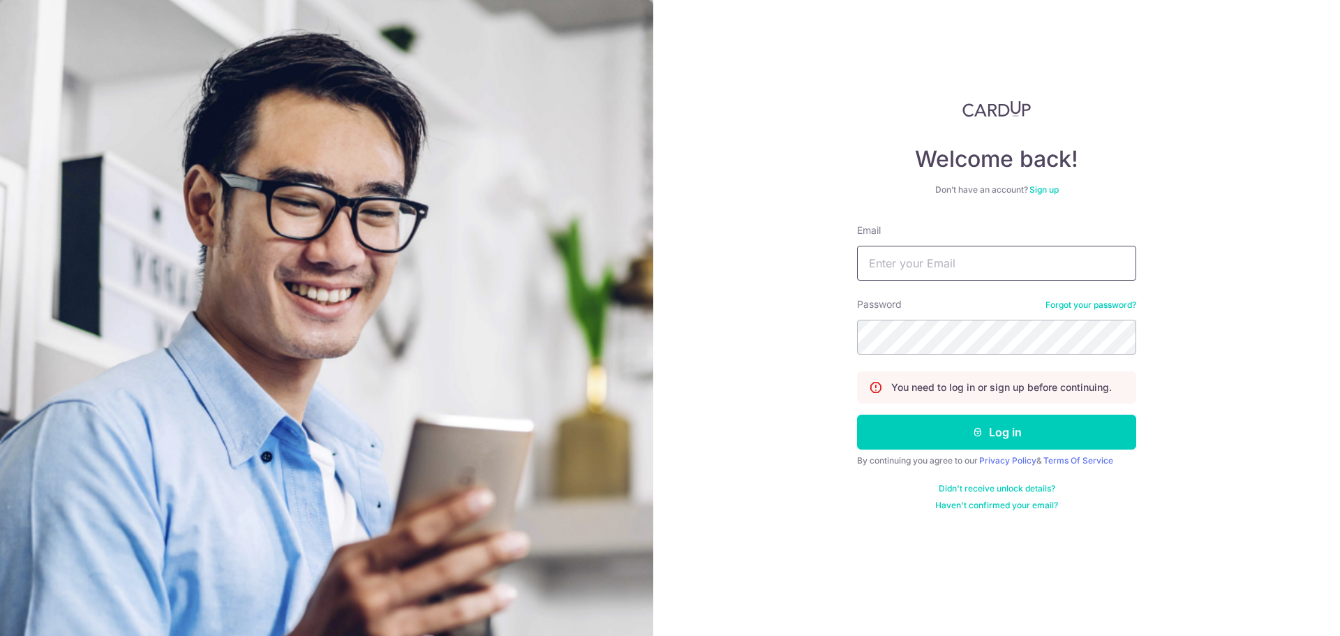
click at [991, 276] on input "Email" at bounding box center [996, 263] width 279 height 35
type input "shiyun.foong@gmail.com"
click at [857, 414] on button "Log in" at bounding box center [996, 431] width 279 height 35
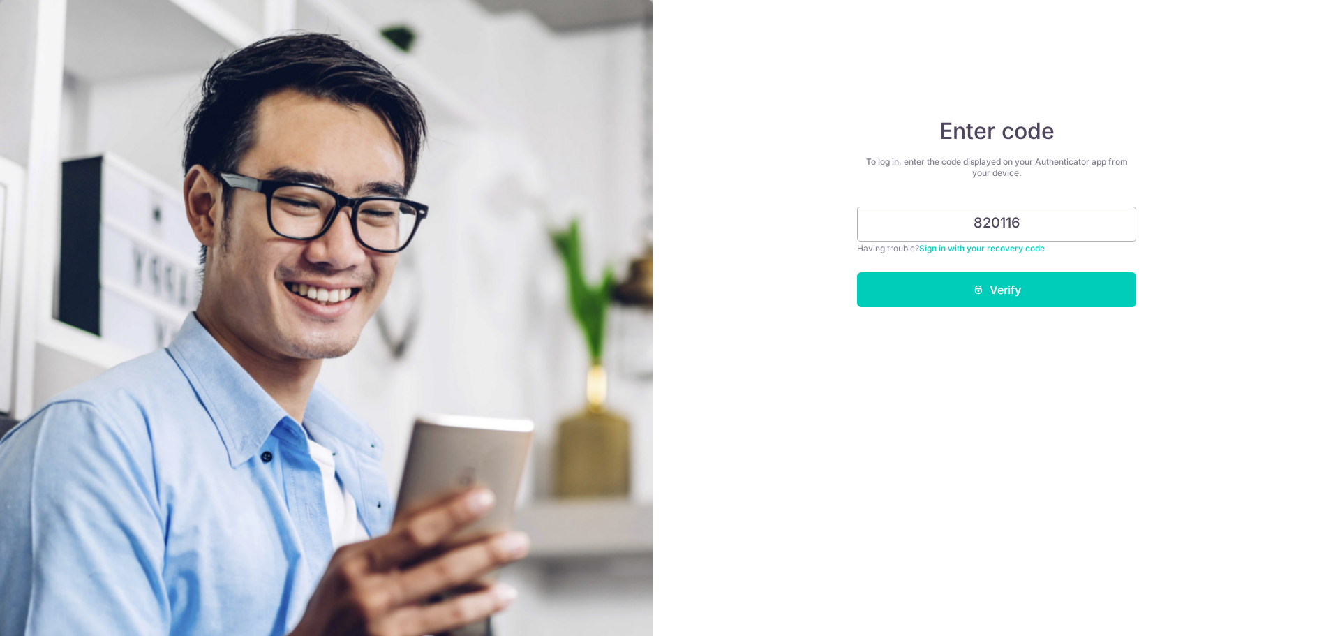
type input "820116"
click at [857, 272] on button "Verify" at bounding box center [996, 289] width 279 height 35
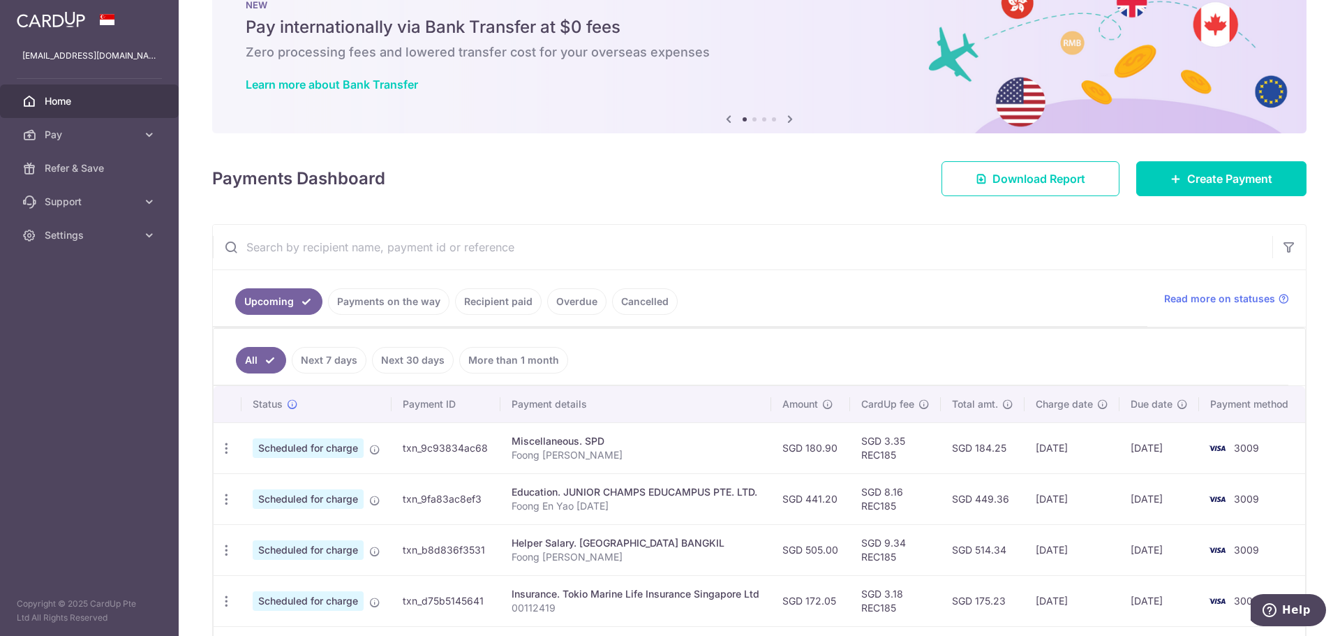
scroll to position [70, 0]
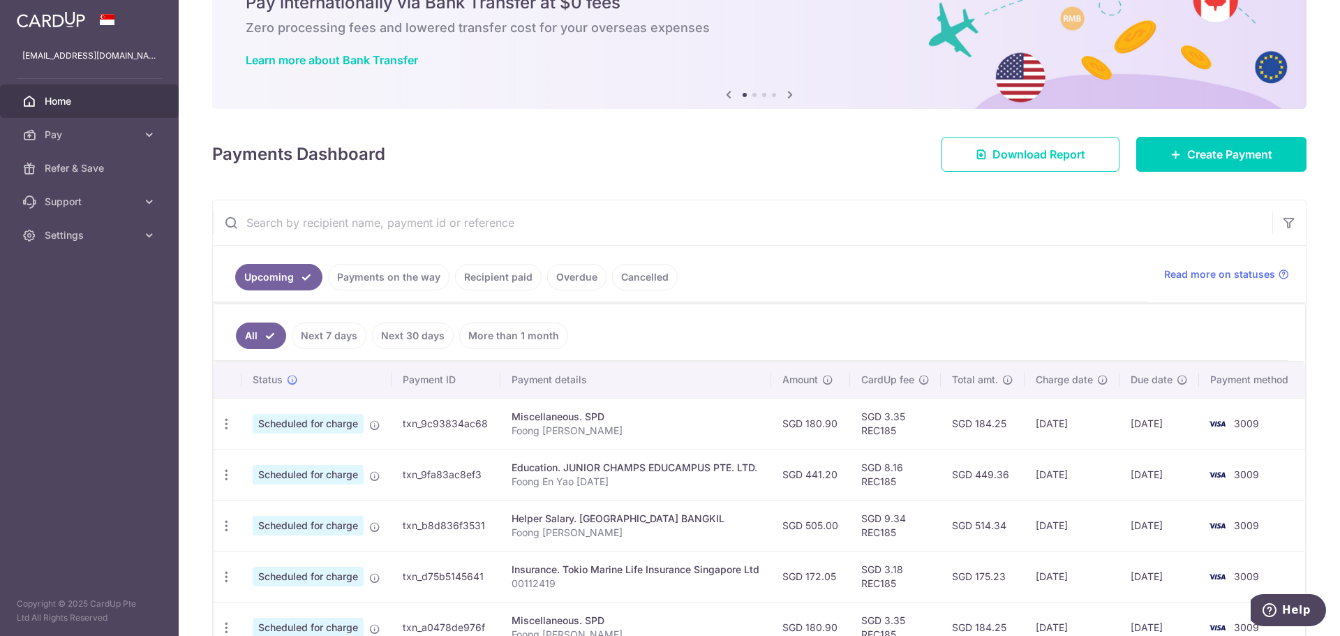
click at [791, 97] on icon at bounding box center [789, 94] width 17 height 17
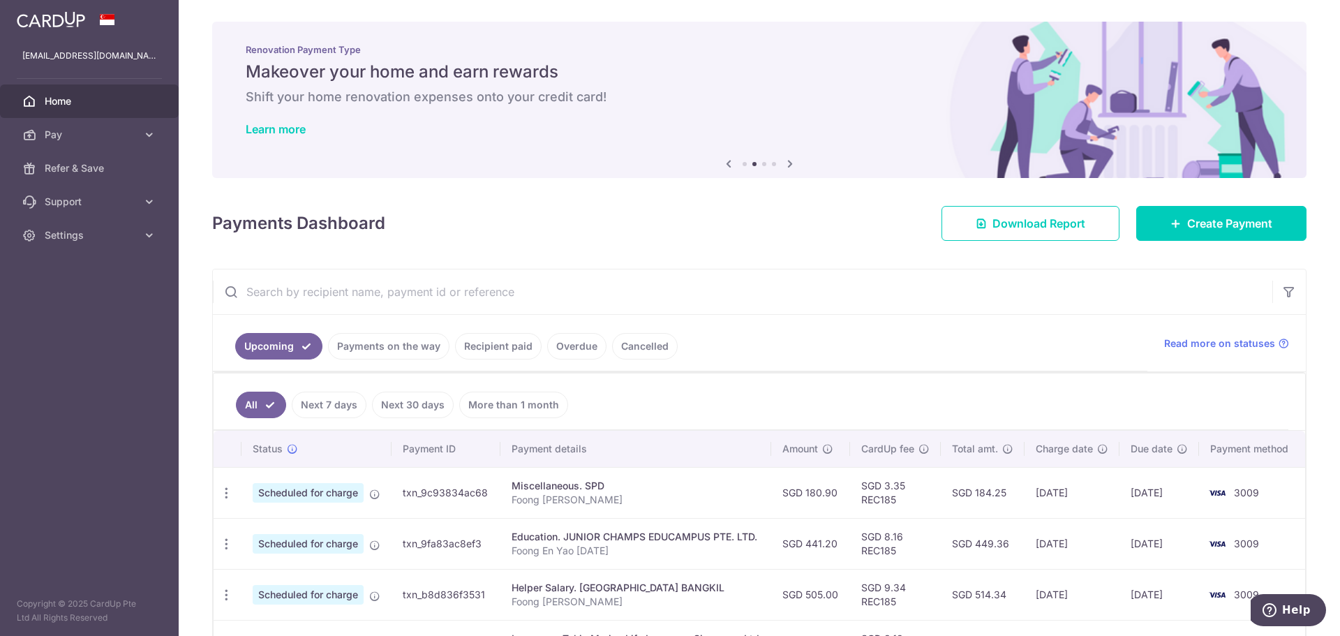
scroll to position [0, 0]
click at [426, 103] on h6 "Shift your home renovation expenses onto your credit card!" at bounding box center [759, 97] width 1027 height 17
click at [287, 126] on link "Learn more" at bounding box center [276, 130] width 60 height 14
click at [728, 161] on icon at bounding box center [728, 164] width 17 height 17
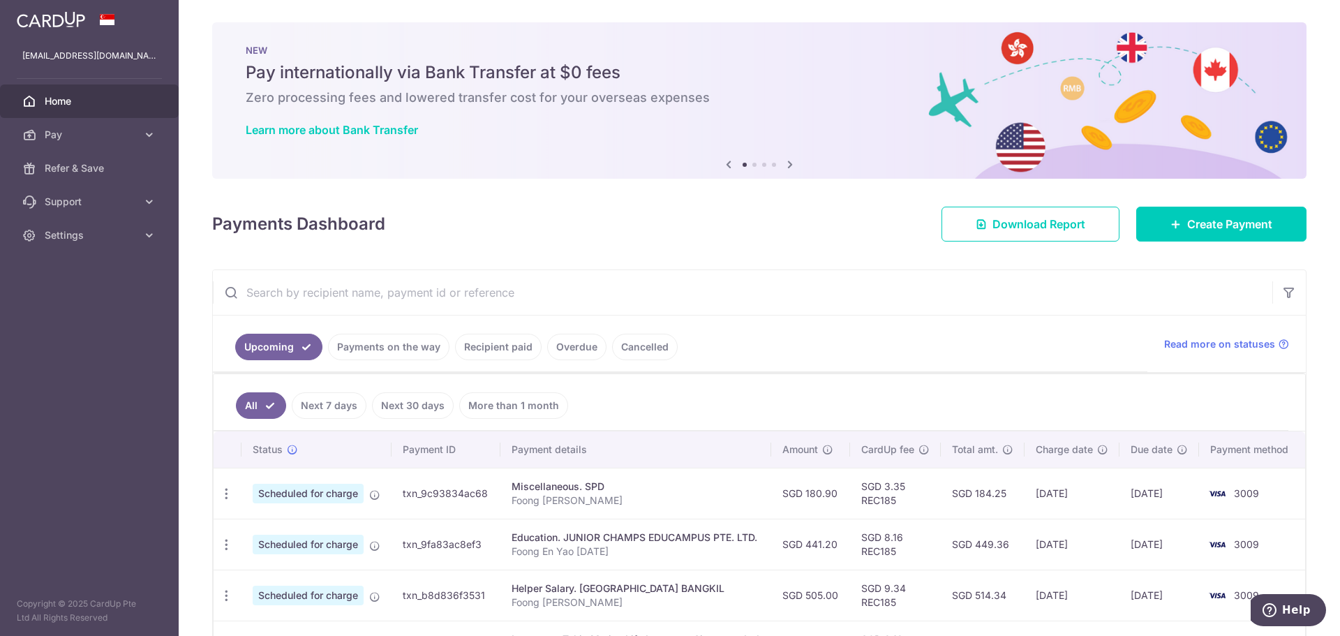
click at [784, 163] on icon at bounding box center [789, 164] width 17 height 17
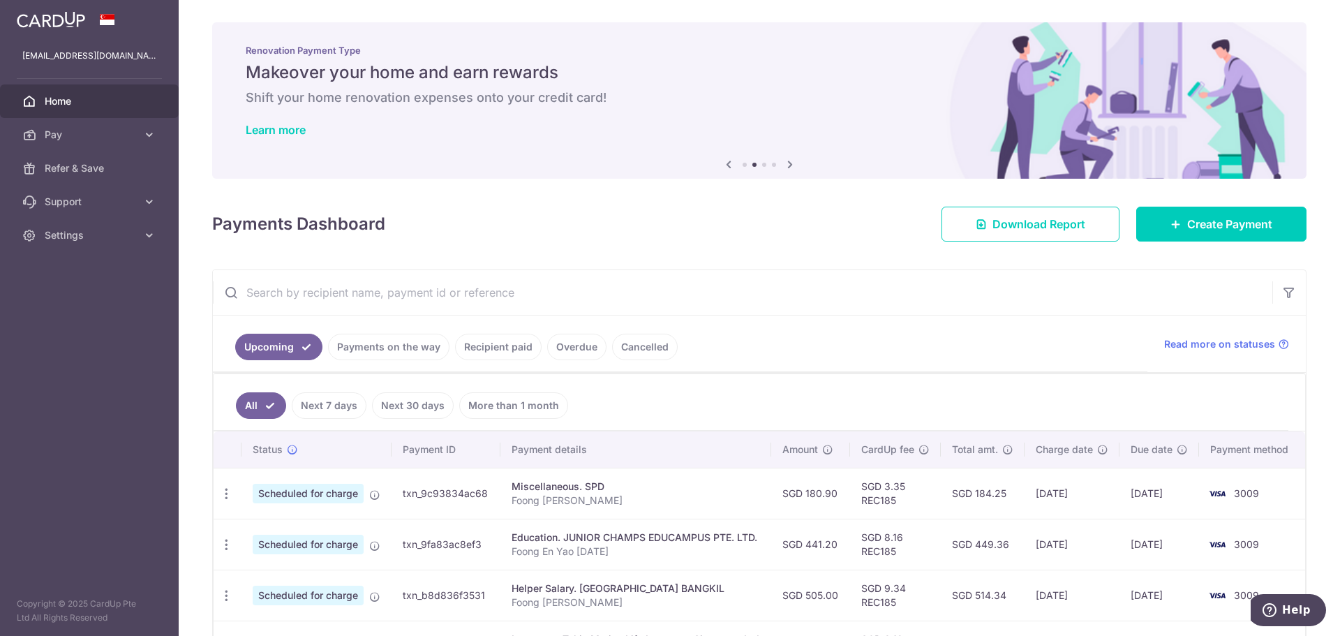
click at [784, 163] on icon at bounding box center [789, 164] width 17 height 17
click at [784, 161] on icon at bounding box center [789, 164] width 17 height 17
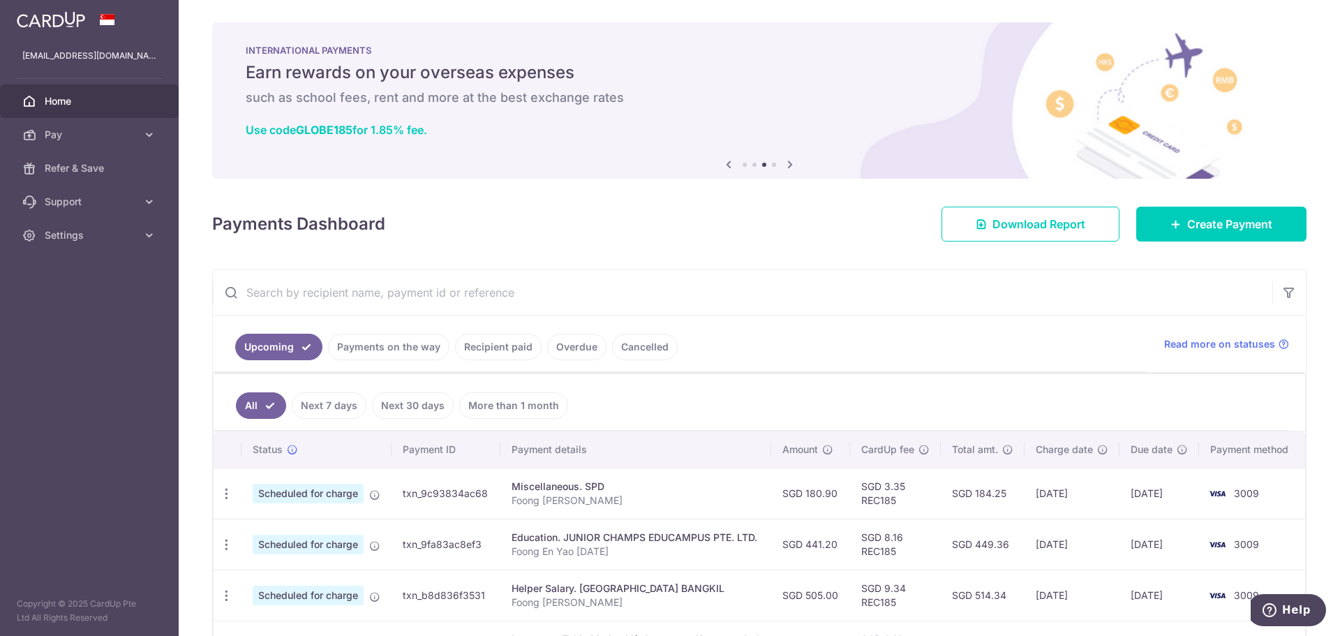
click at [786, 156] on icon at bounding box center [789, 164] width 17 height 17
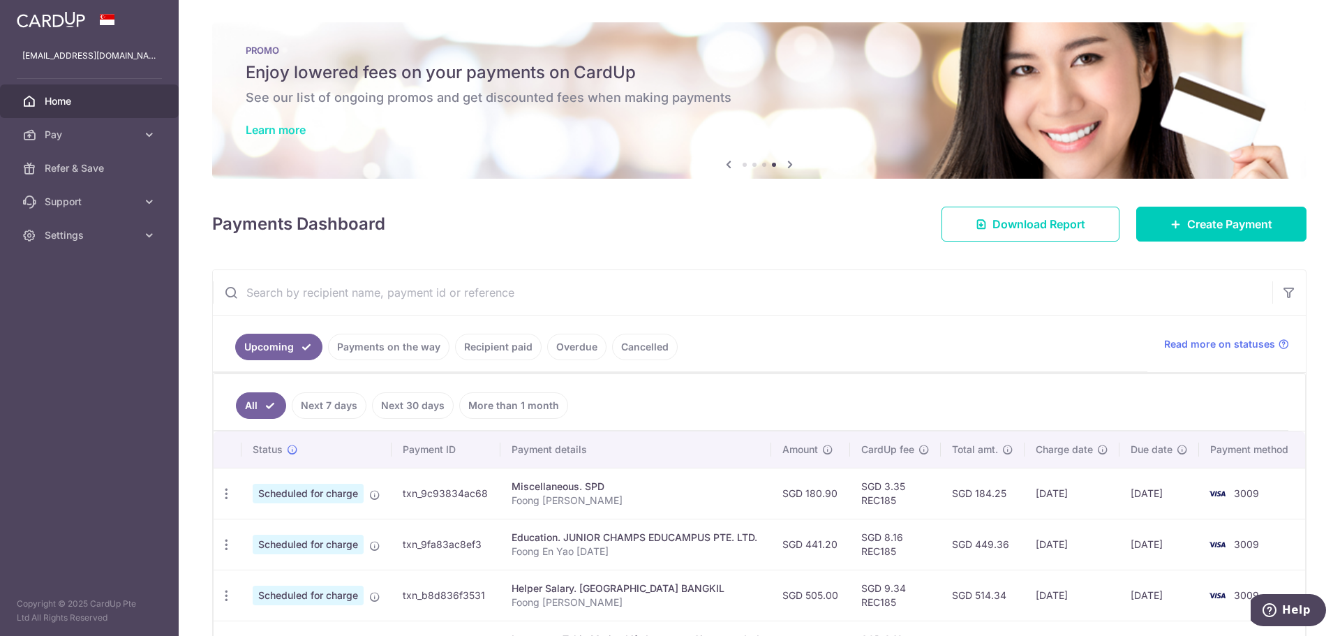
click at [292, 126] on link "Learn more" at bounding box center [276, 130] width 60 height 14
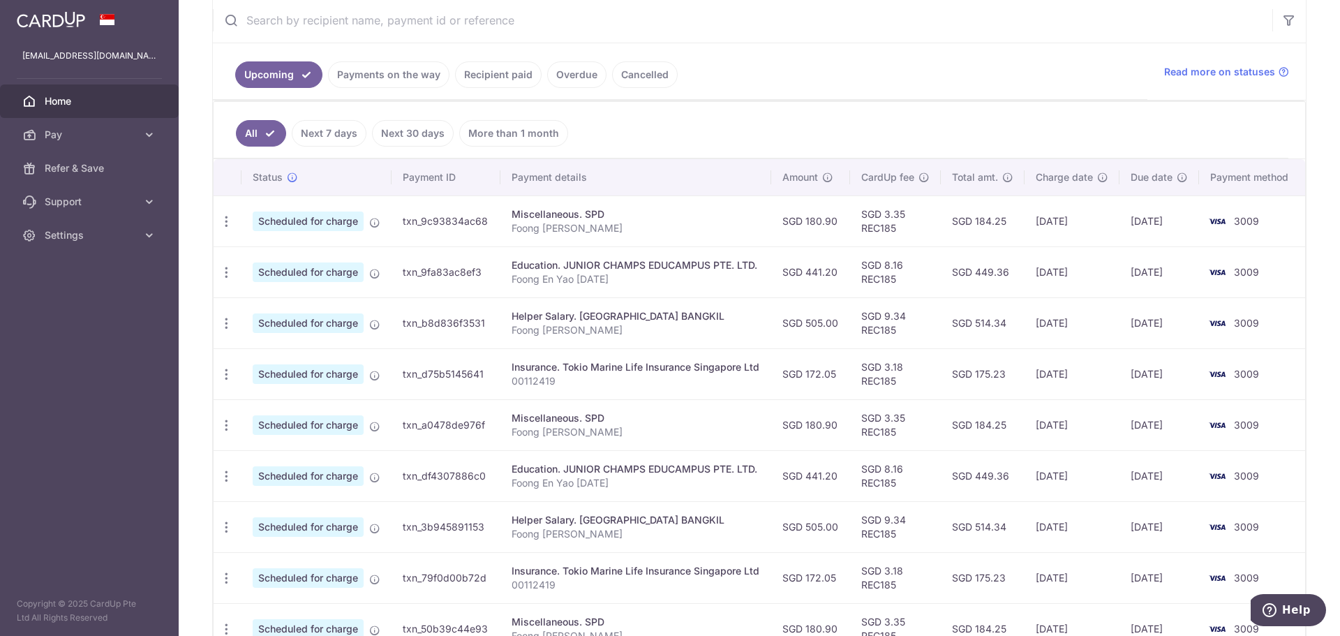
scroll to position [279, 0]
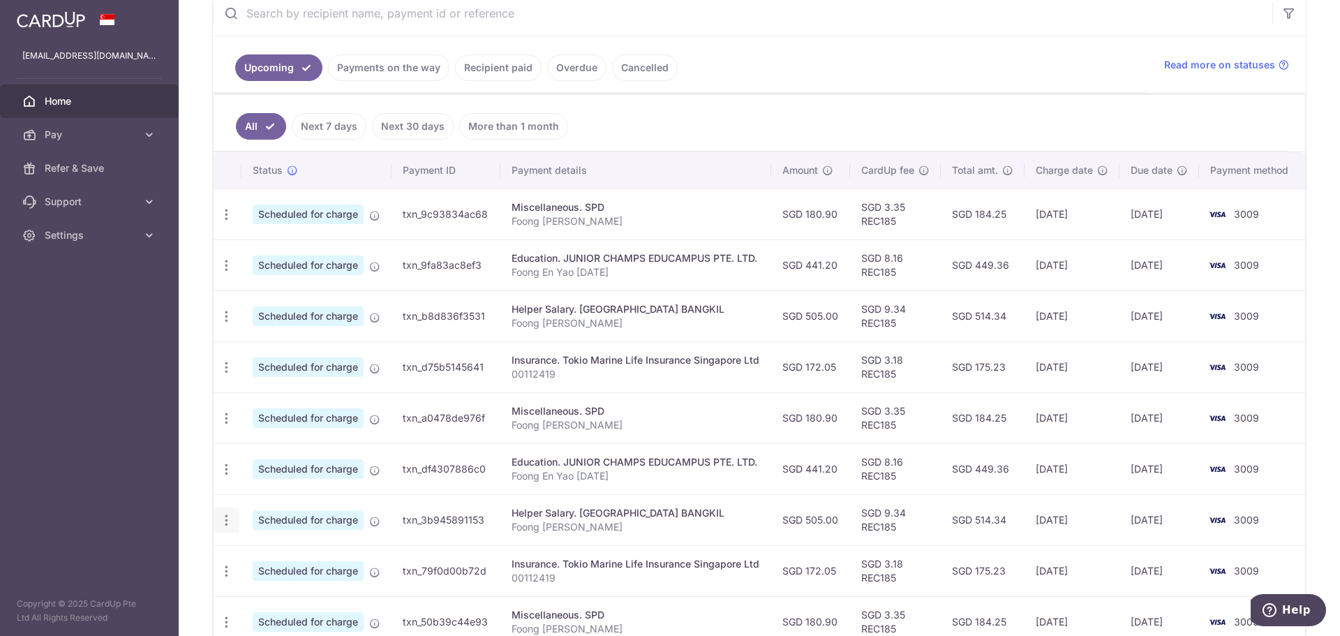
click at [230, 222] on icon "button" at bounding box center [226, 214] width 15 height 15
click at [132, 354] on aside "shiyun.foong@gmail.com Home Pay Payments Recipients Cards Refer & Save Support …" at bounding box center [89, 318] width 179 height 636
click at [229, 222] on icon "button" at bounding box center [226, 214] width 15 height 15
click at [258, 347] on span "Update payment" at bounding box center [300, 354] width 95 height 17
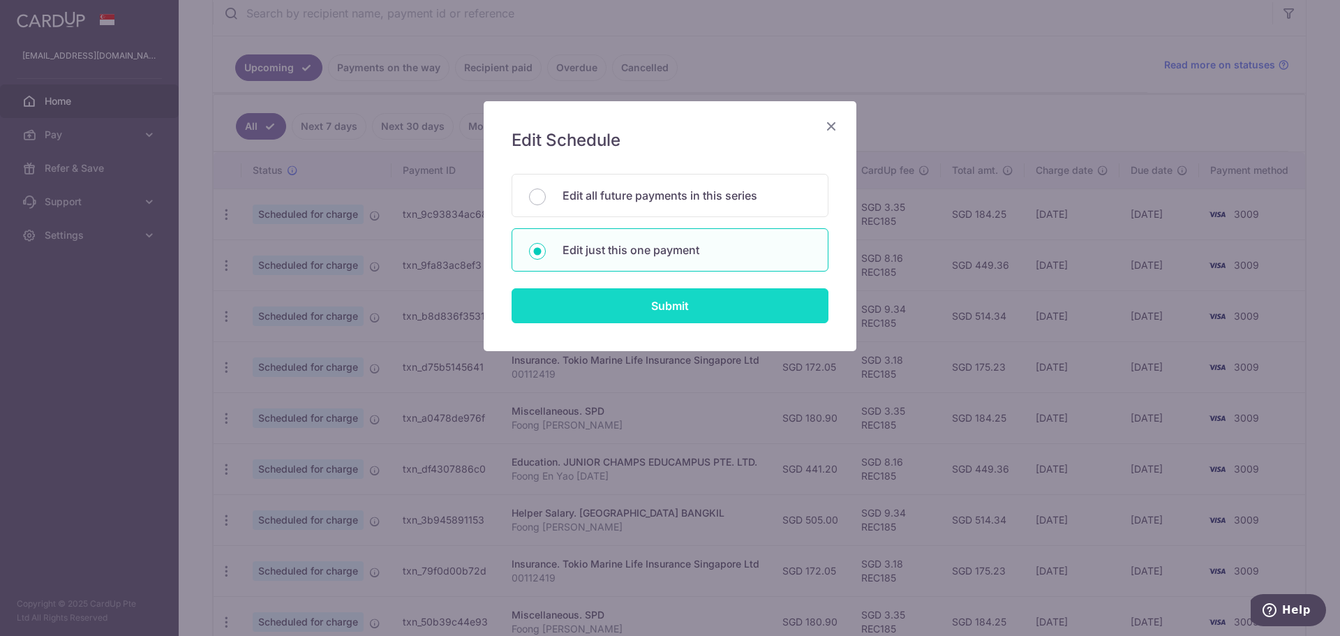
click at [618, 308] on input "Submit" at bounding box center [669, 305] width 317 height 35
radio input "true"
type input "505.00"
type input "01/09/2025"
type input "Foong Shi Yun"
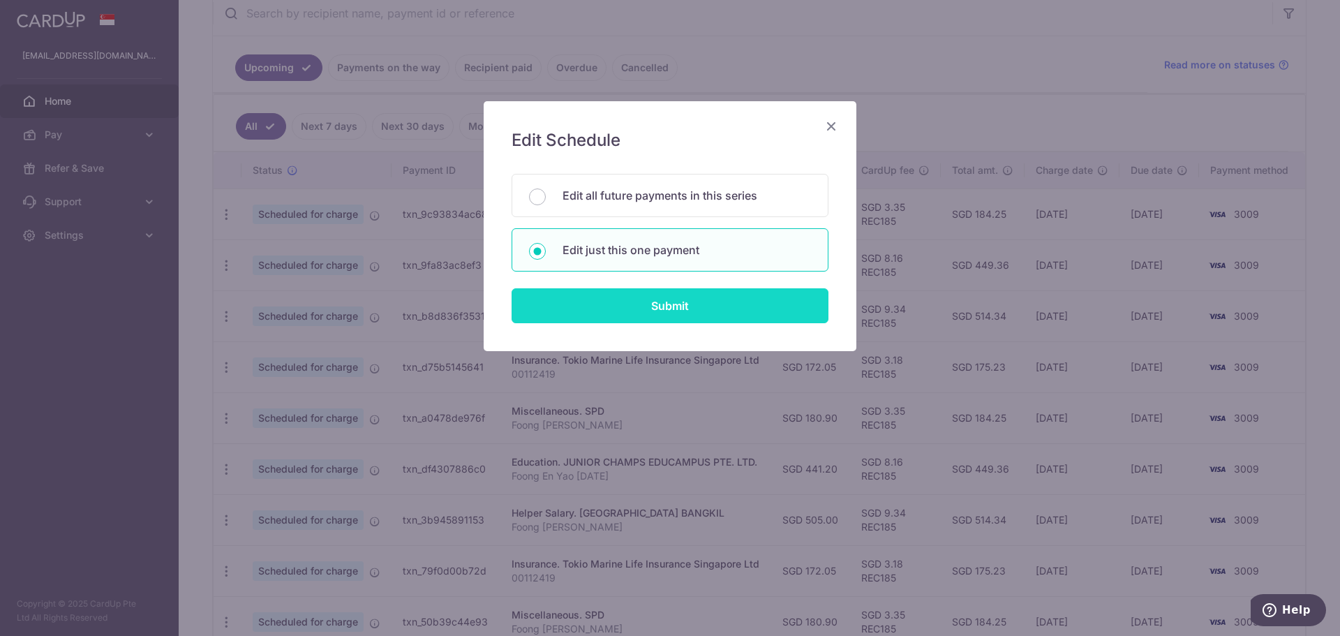
type input "REC185"
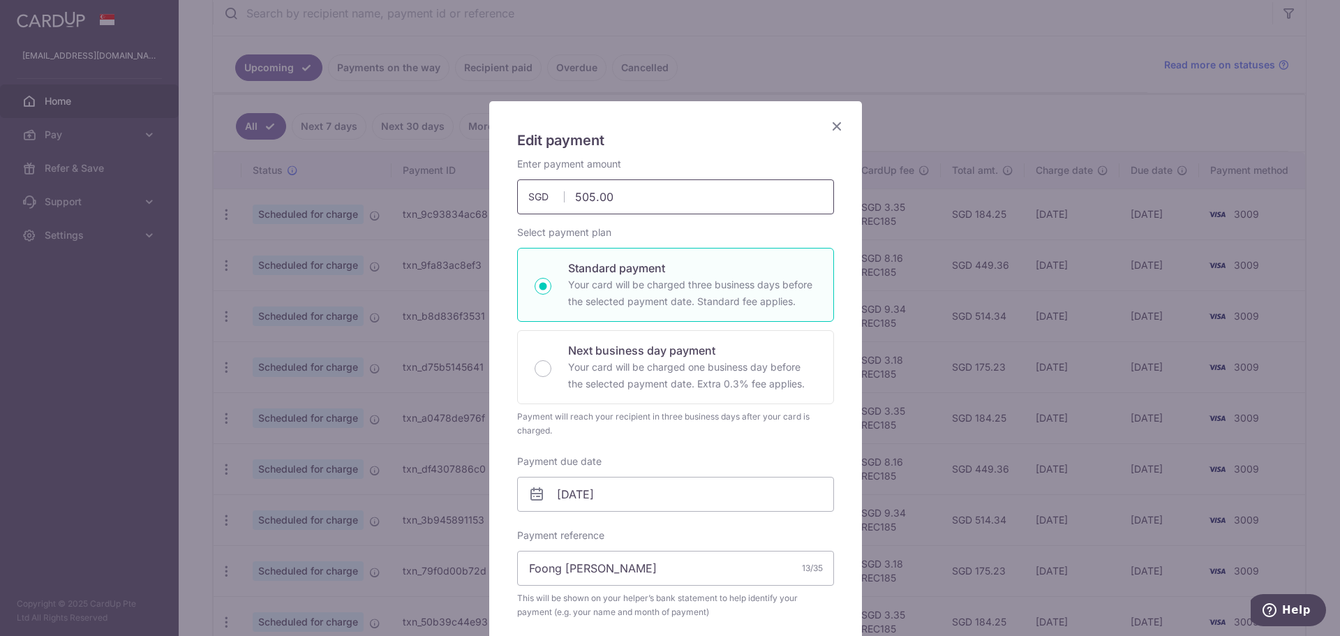
drag, startPoint x: 622, startPoint y: 197, endPoint x: 402, endPoint y: 175, distance: 220.9
click at [405, 175] on div "Edit payment By clicking apply, you will make changes to all payments to AKNES …" at bounding box center [670, 318] width 1340 height 636
type input "441.00"
click at [675, 141] on h5 "Edit payment" at bounding box center [675, 140] width 317 height 22
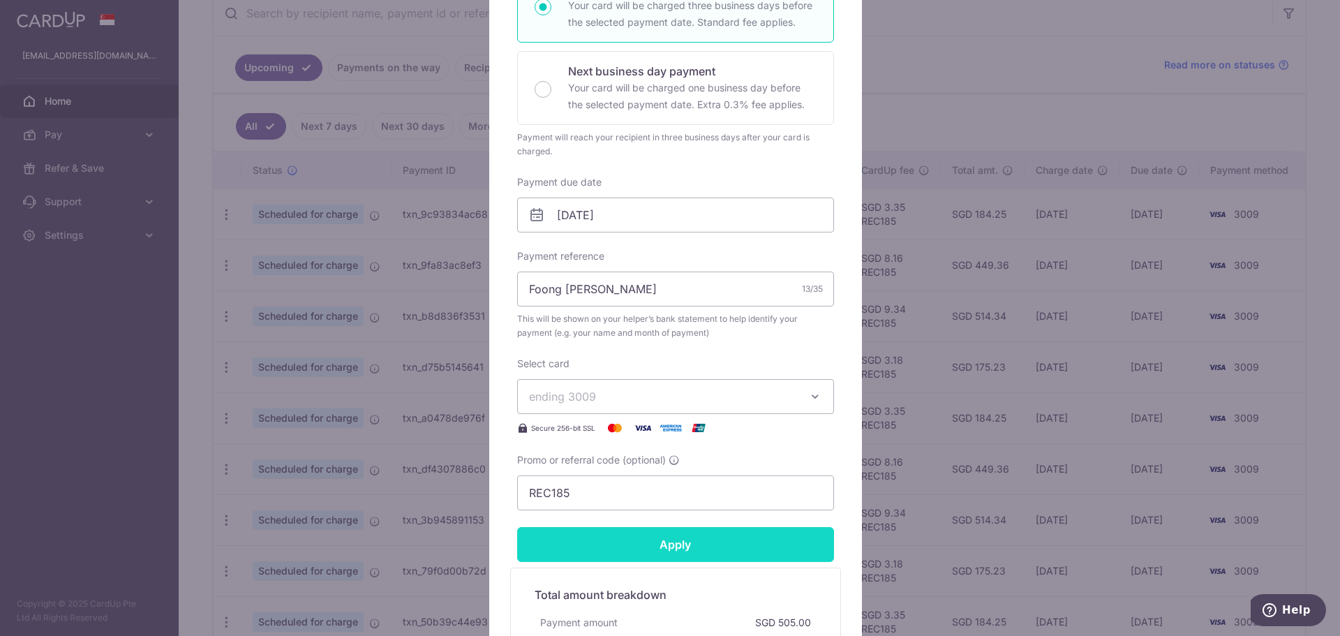
click at [712, 552] on input "Apply" at bounding box center [675, 544] width 317 height 35
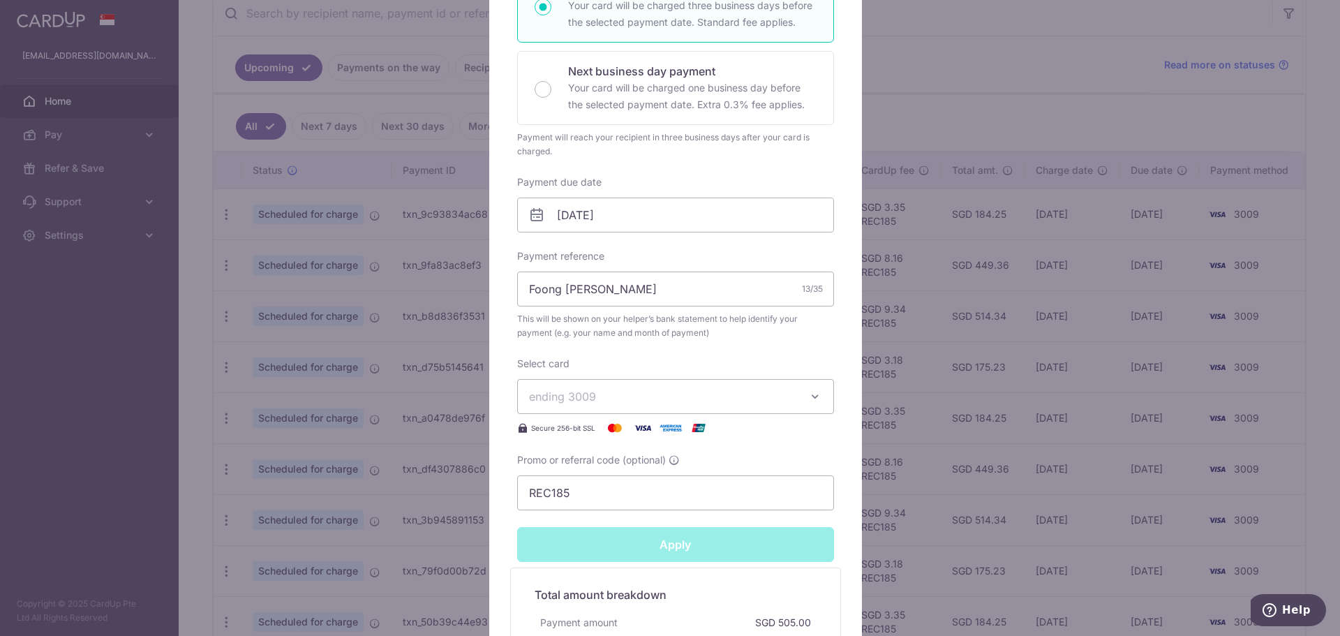
type input "Successfully Applied"
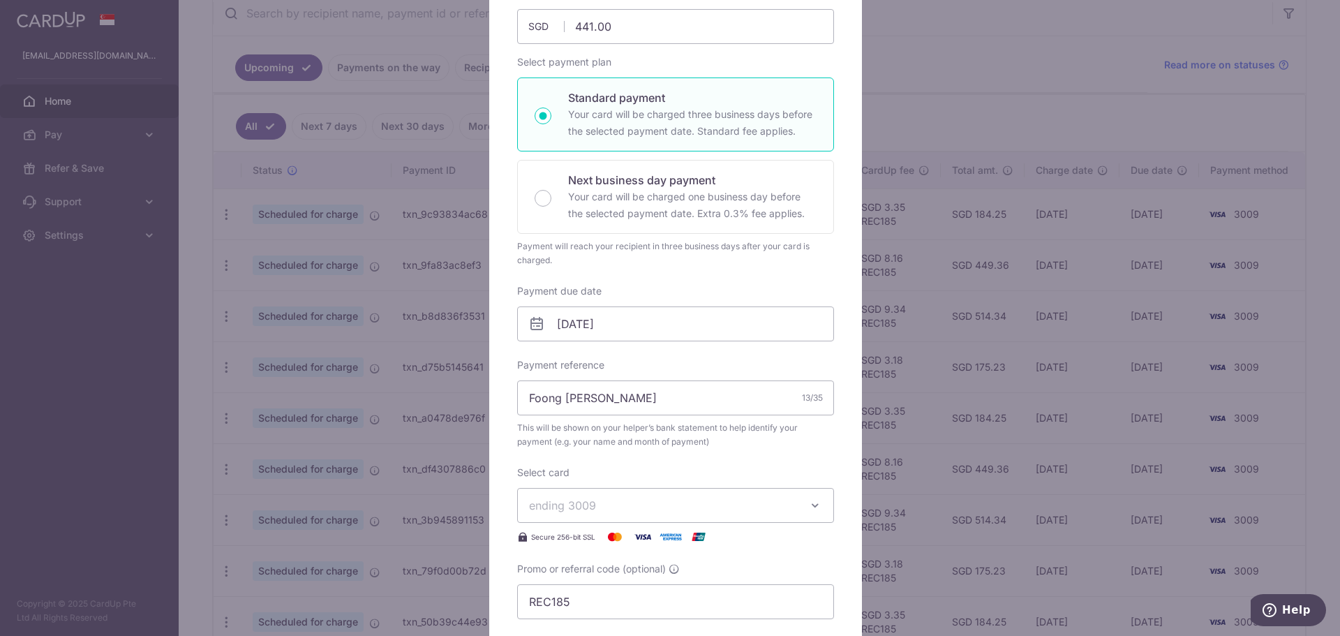
scroll to position [119, 0]
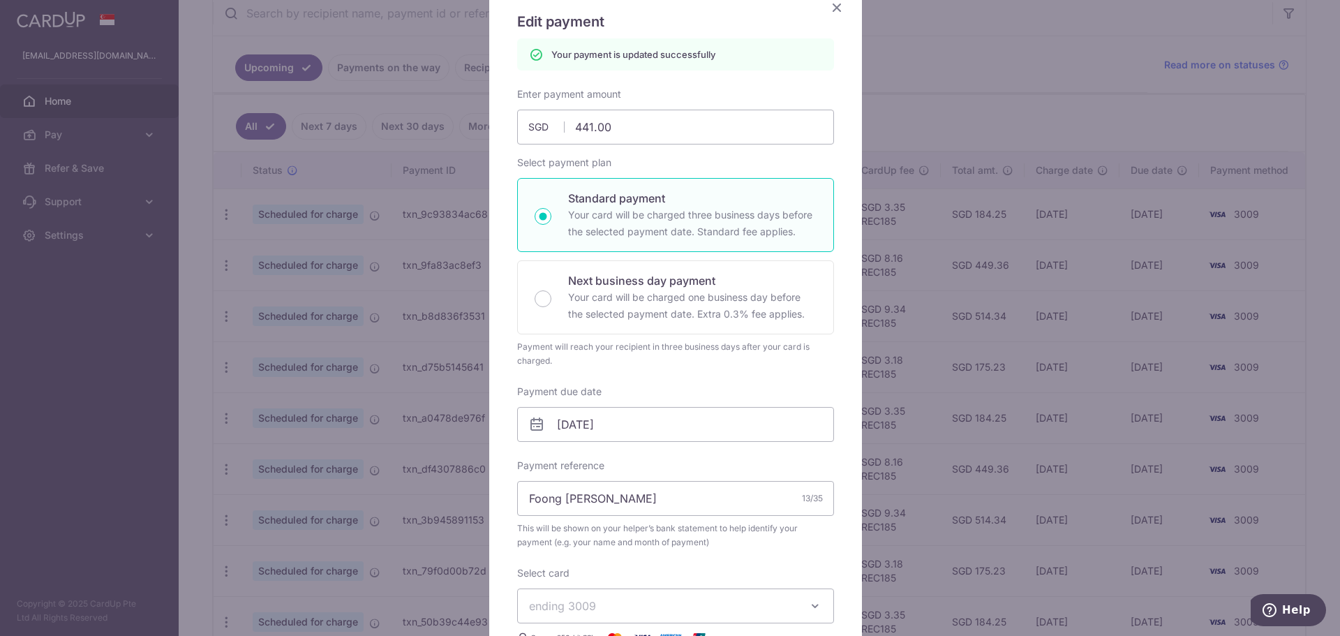
click at [836, 7] on icon "Close" at bounding box center [836, 7] width 17 height 17
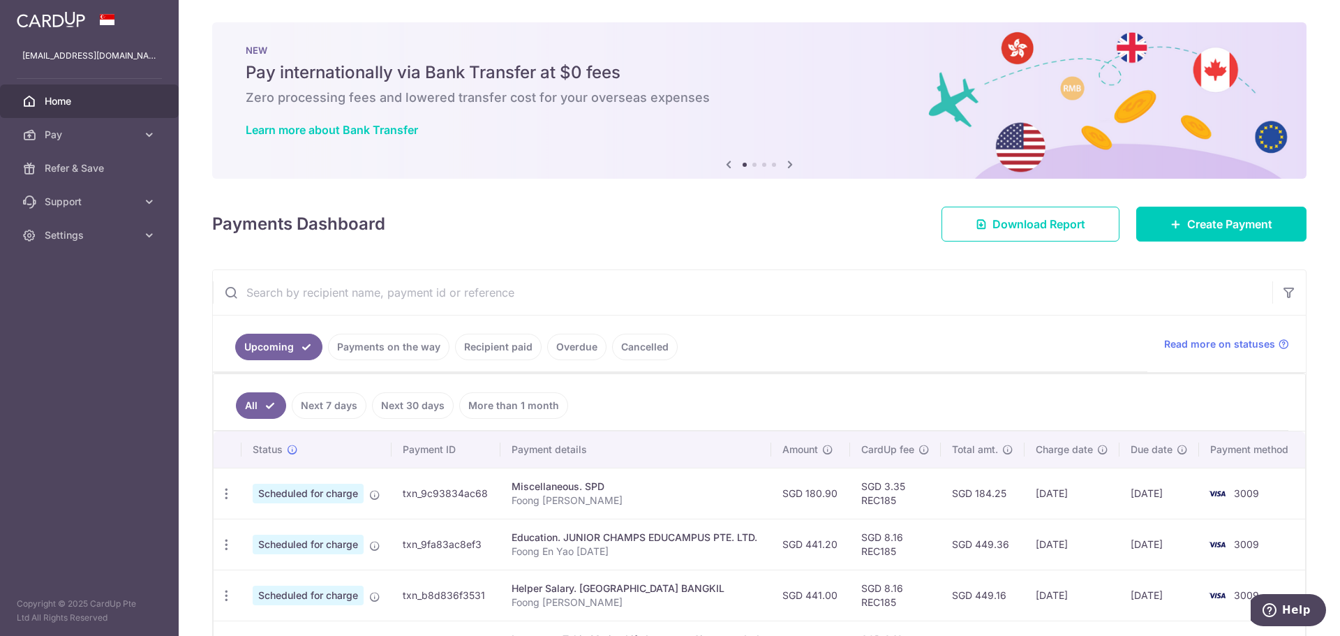
scroll to position [70, 0]
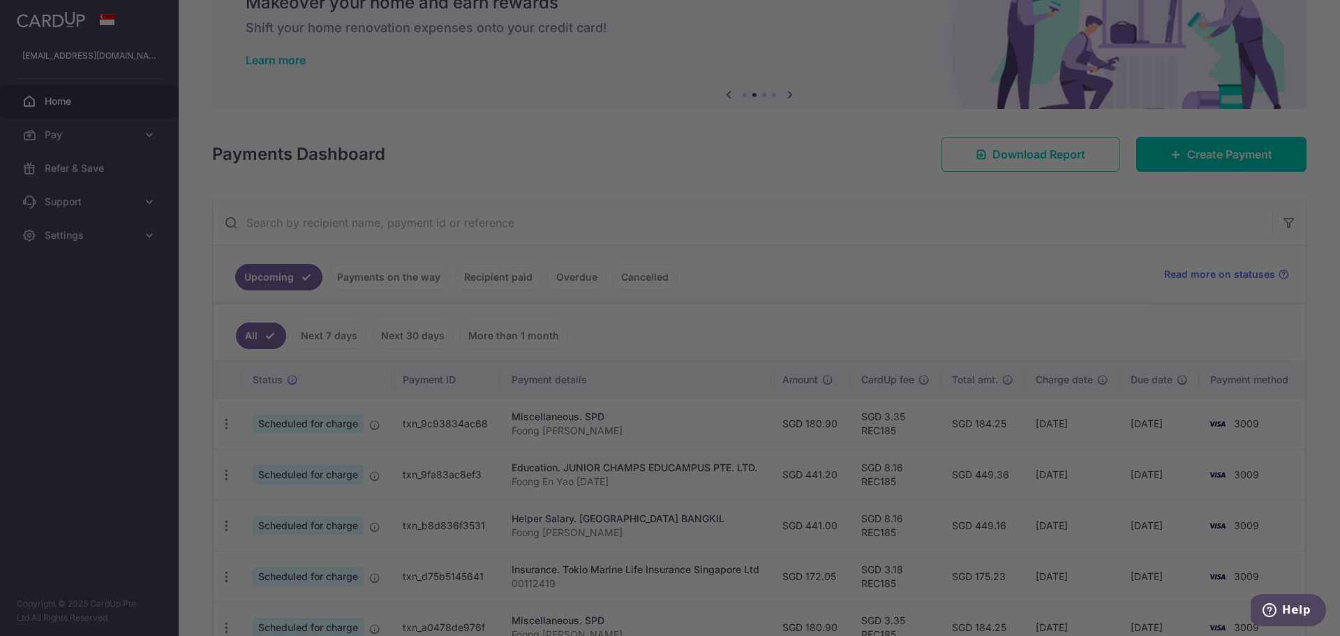
click at [1086, 240] on div at bounding box center [676, 321] width 1353 height 642
